Goal: Navigation & Orientation: Find specific page/section

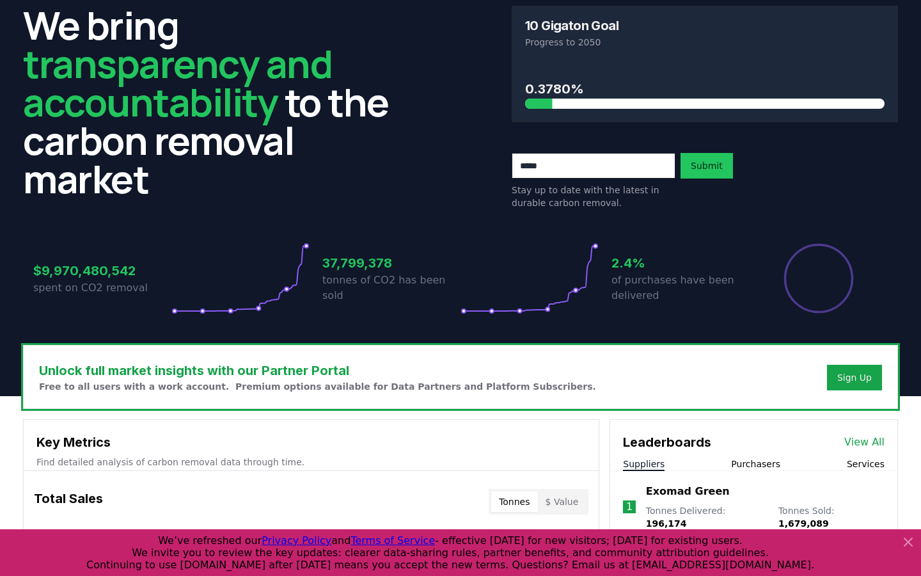
scroll to position [52, 0]
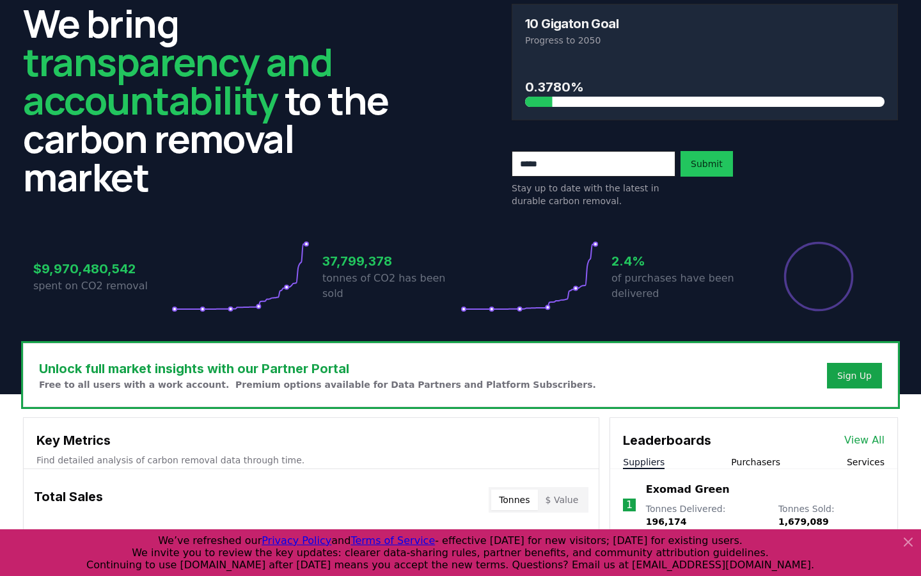
click at [911, 540] on icon at bounding box center [907, 541] width 15 height 15
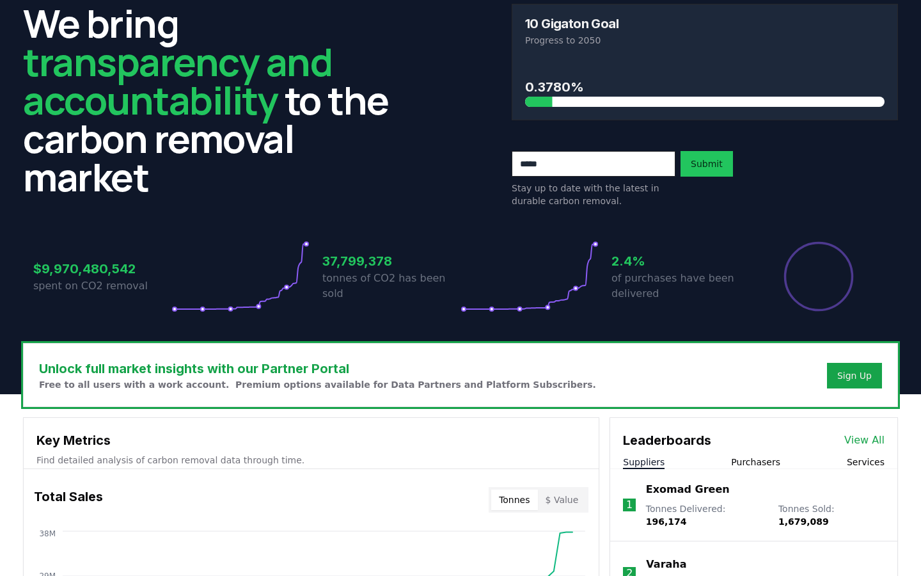
scroll to position [0, 0]
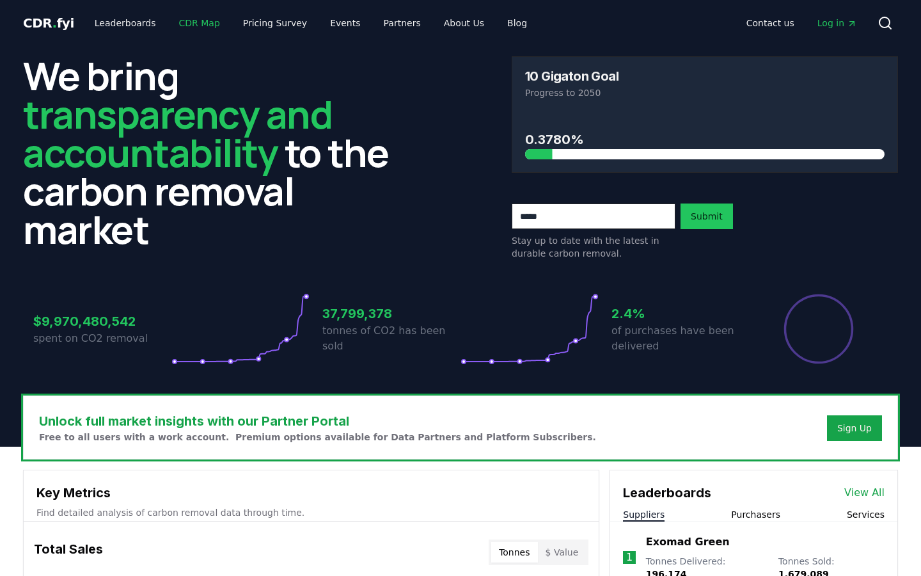
click at [191, 28] on link "CDR Map" at bounding box center [199, 23] width 61 height 23
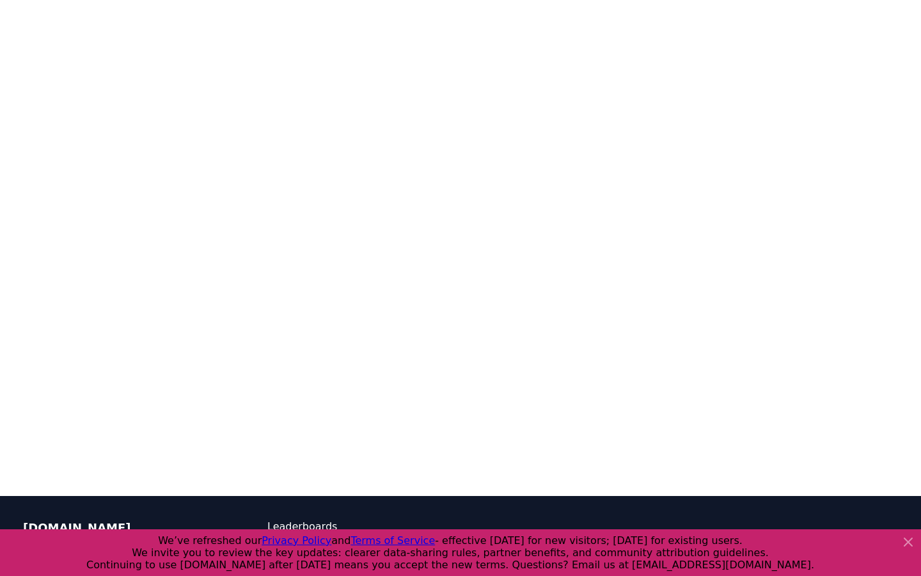
scroll to position [394, 0]
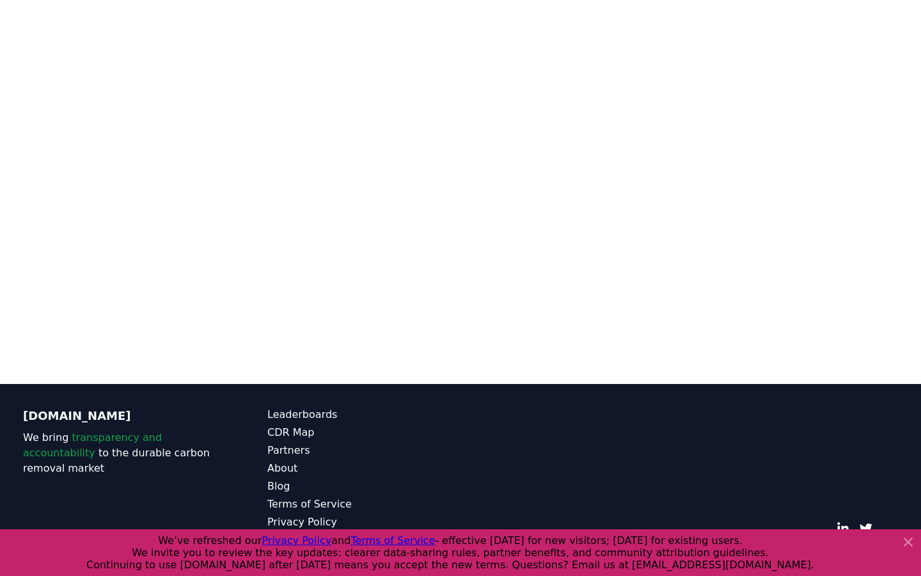
click at [909, 545] on icon at bounding box center [907, 541] width 15 height 15
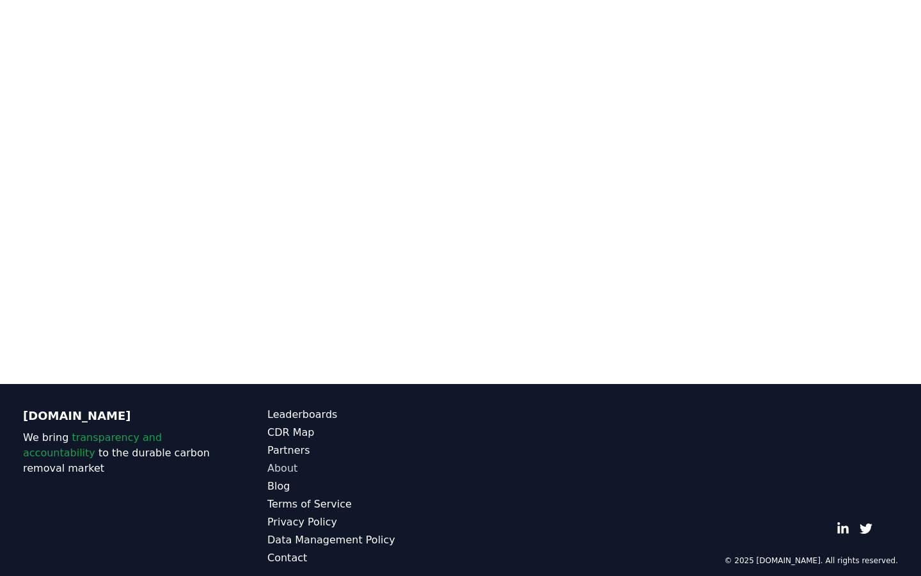
click at [280, 460] on link "About" at bounding box center [363, 467] width 193 height 15
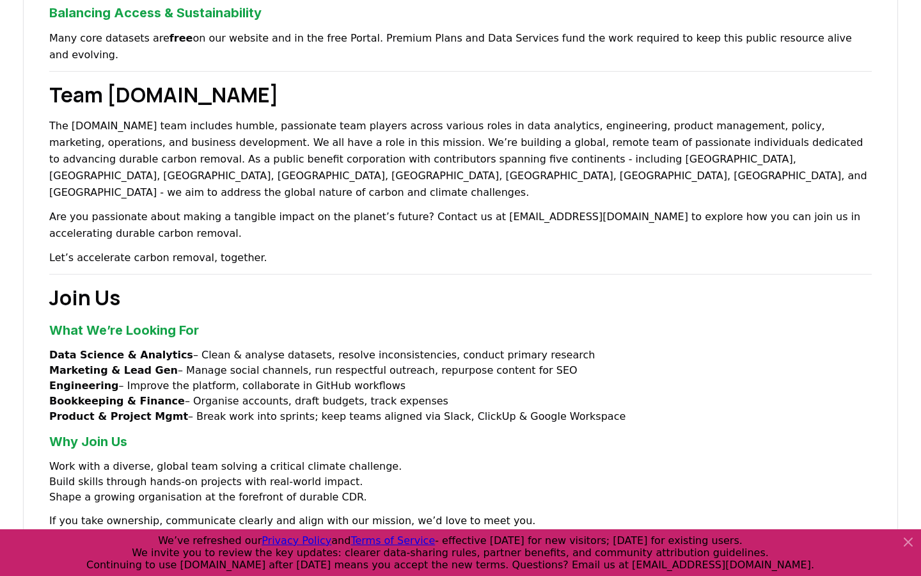
scroll to position [1005, 0]
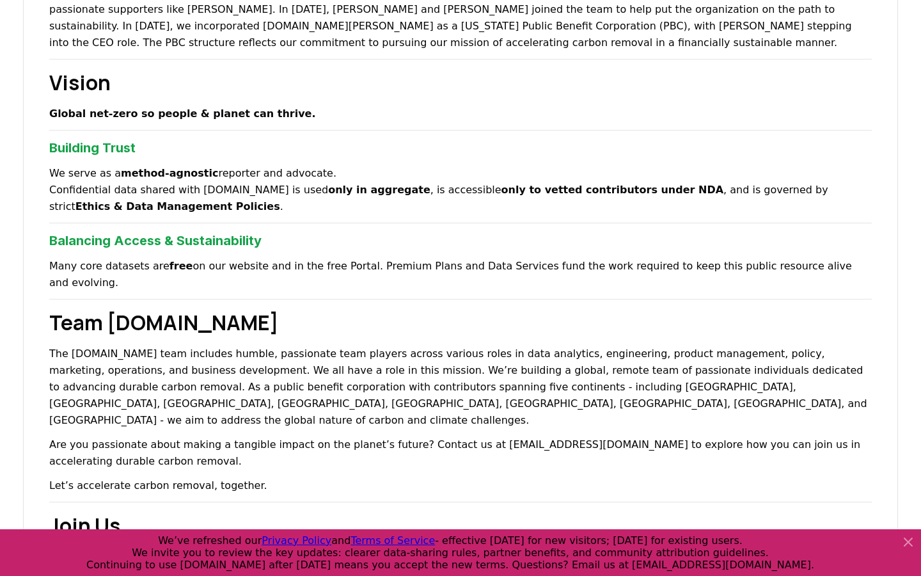
scroll to position [0, 0]
